Goal: Task Accomplishment & Management: Use online tool/utility

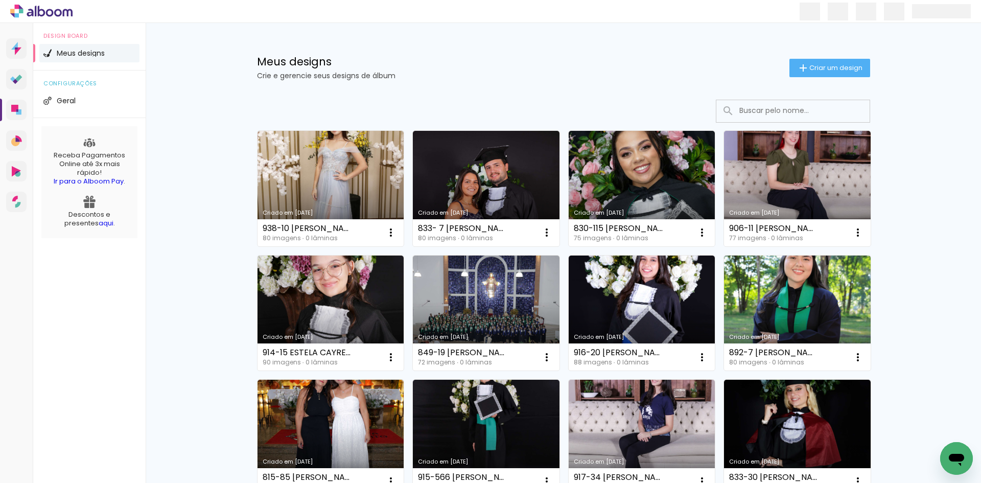
click at [755, 114] on input at bounding box center [807, 110] width 146 height 21
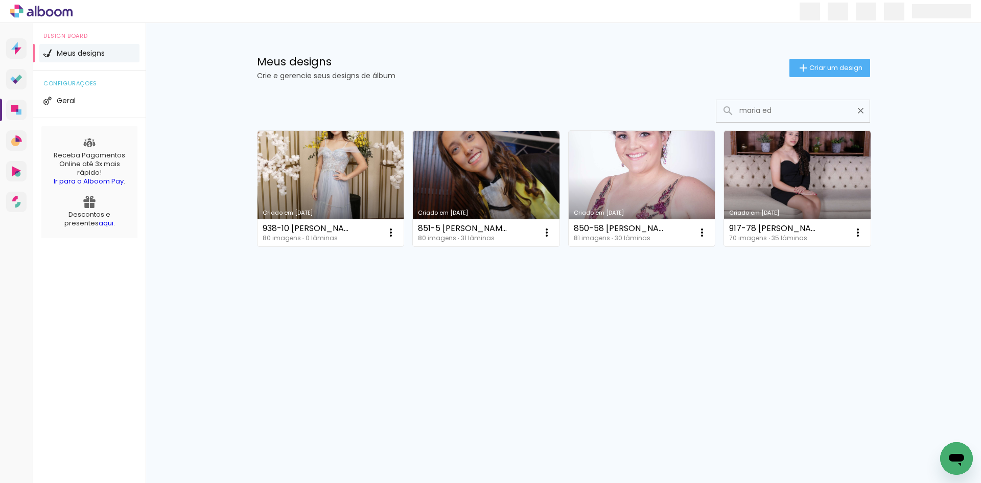
type input "maria ed"
type paper-input "maria ed"
click at [637, 182] on link "Criado em 20/06/25" at bounding box center [642, 188] width 147 height 115
